Goal: Task Accomplishment & Management: Manage account settings

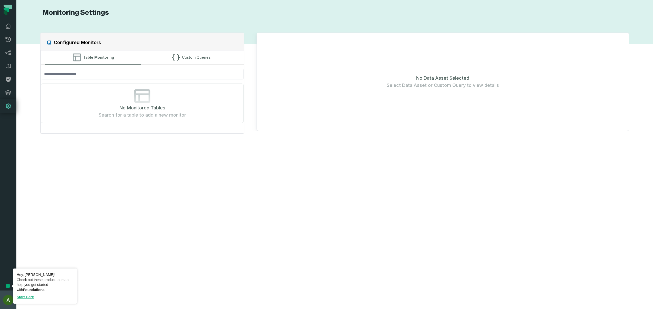
click at [6, 298] on img "button" at bounding box center [8, 300] width 10 height 10
click at [16, 254] on button "Settings" at bounding box center [41, 254] width 80 height 10
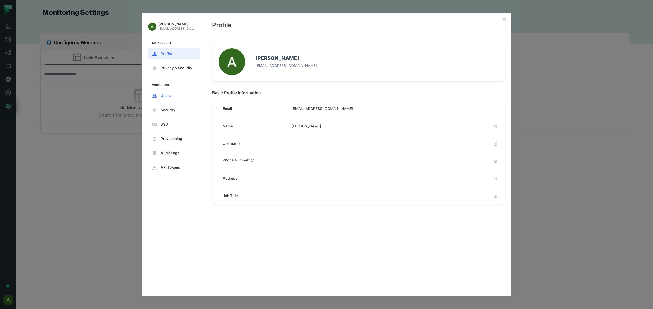
click at [171, 93] on button "Users" at bounding box center [174, 95] width 52 height 11
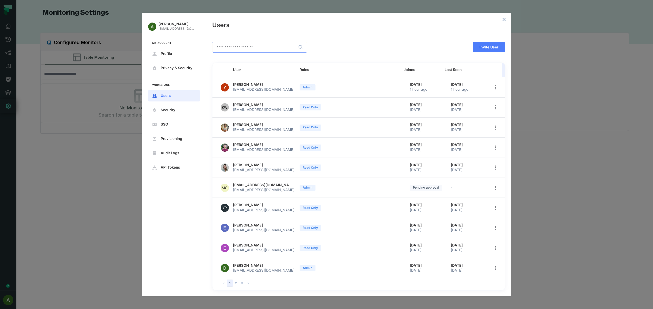
click at [250, 47] on input "text" at bounding box center [259, 47] width 94 height 10
click at [493, 89] on icon "open options" at bounding box center [495, 87] width 4 height 4
click at [567, 76] on div at bounding box center [326, 154] width 653 height 309
click at [504, 20] on icon "close admin-box" at bounding box center [504, 19] width 3 height 3
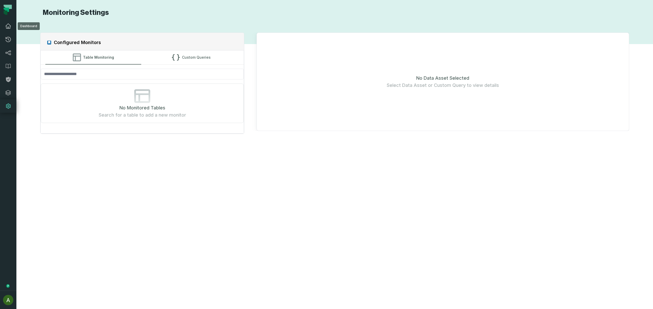
click at [8, 26] on icon at bounding box center [8, 26] width 6 height 6
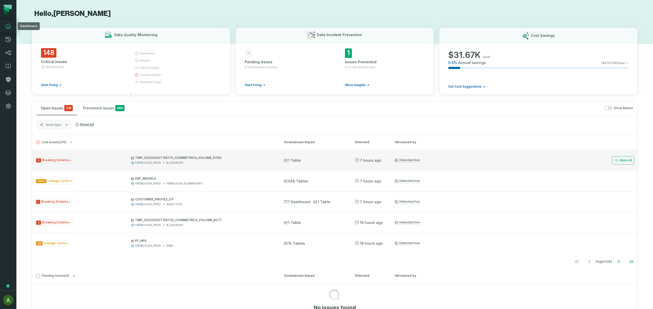
click at [83, 163] on div "3 Breaking Schema TMP_20220202T135731_COINMETRICS_VOLUME_E7DD FIREBLOCKS_PROD B…" at bounding box center [155, 160] width 240 height 9
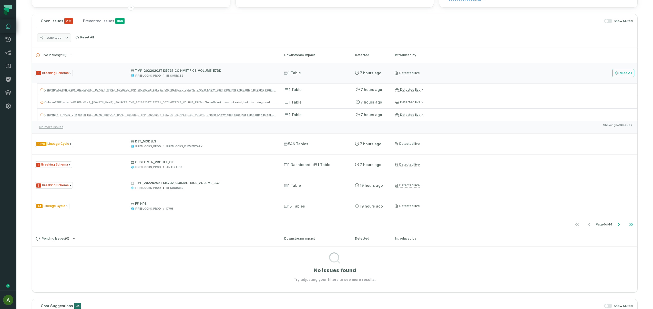
scroll to position [87, 0]
